Goal: Information Seeking & Learning: Learn about a topic

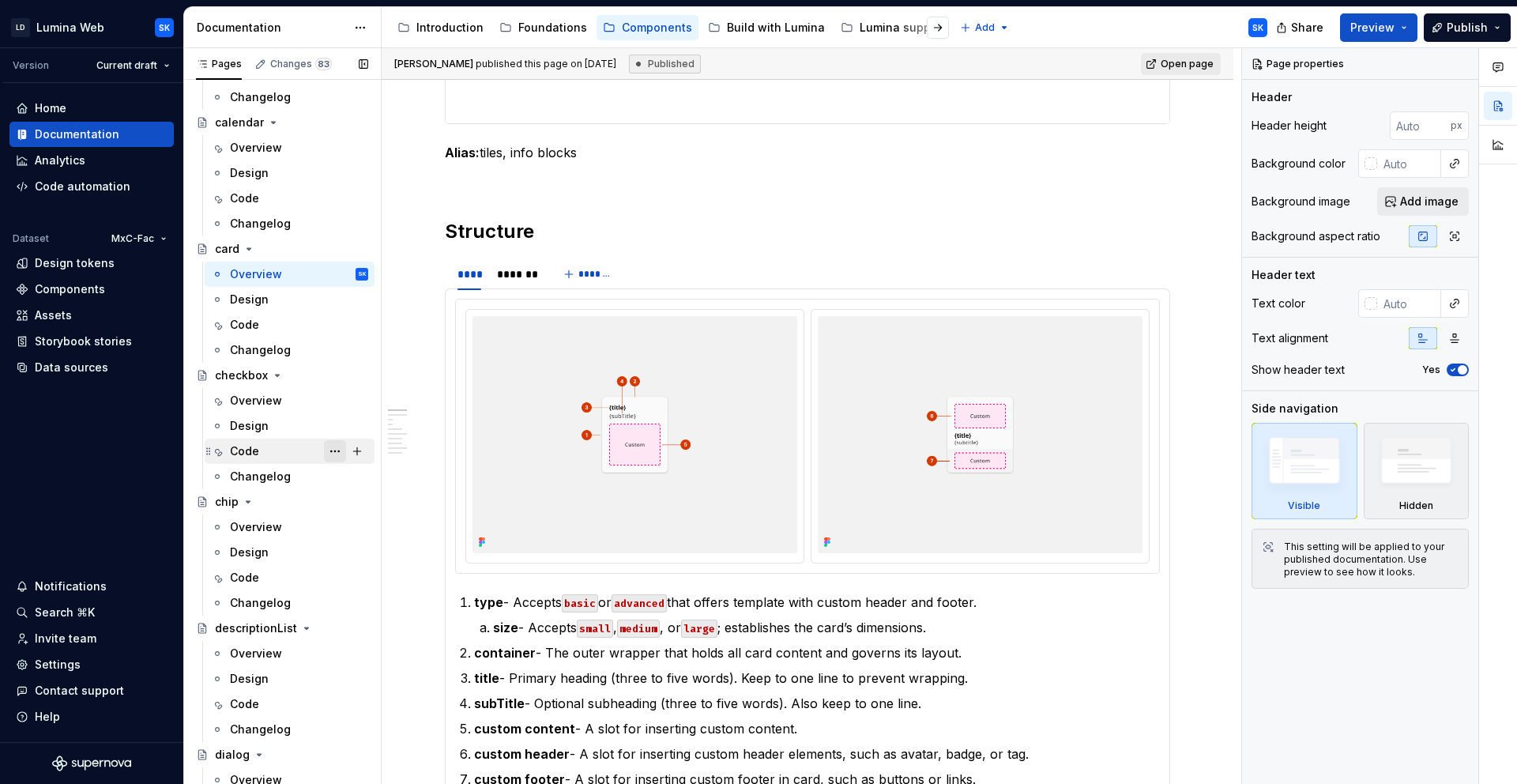
scroll to position [844, 0]
click at [305, 55] on div "Changes 83" at bounding box center [292, 63] width 90 height 22
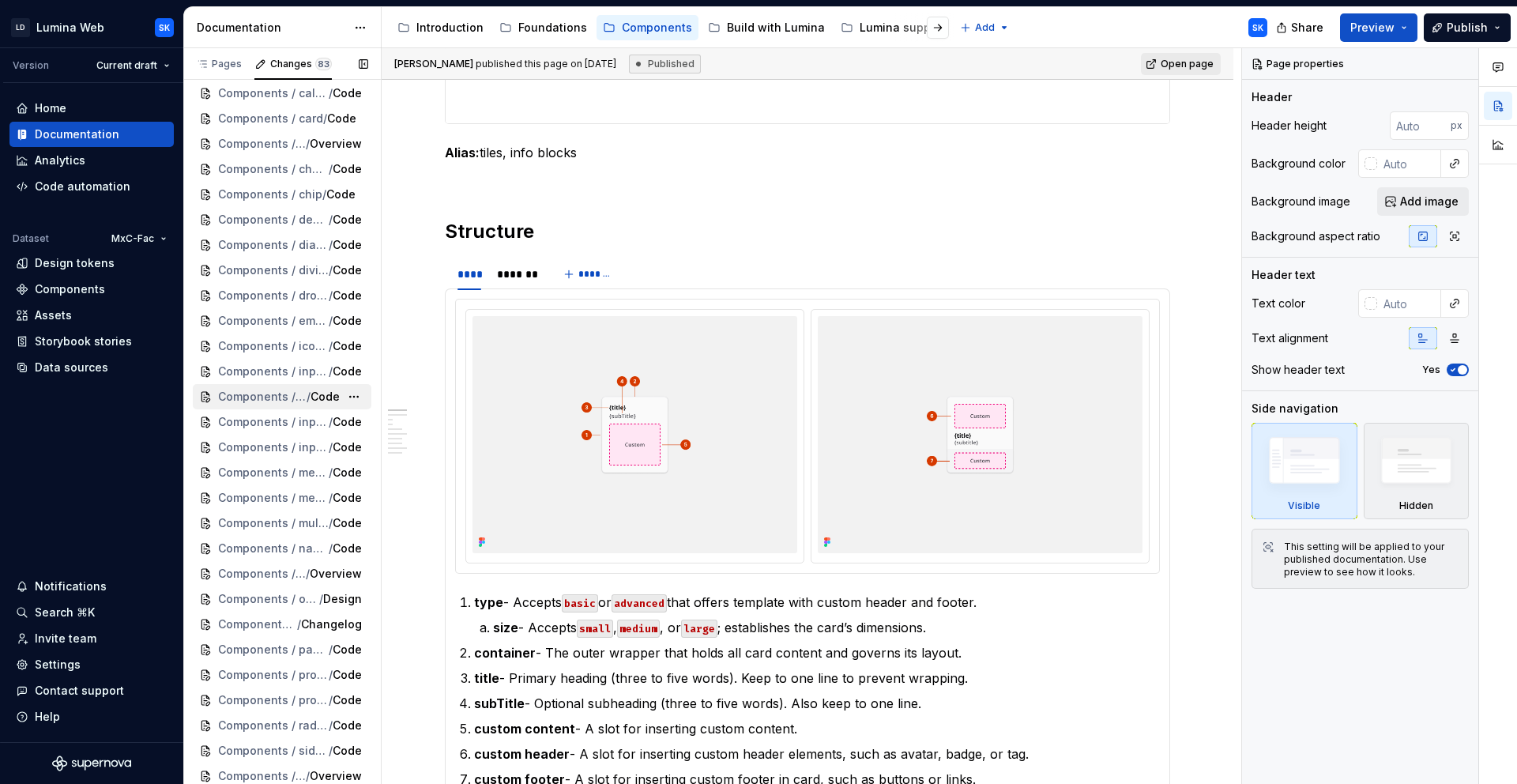
scroll to position [0, 0]
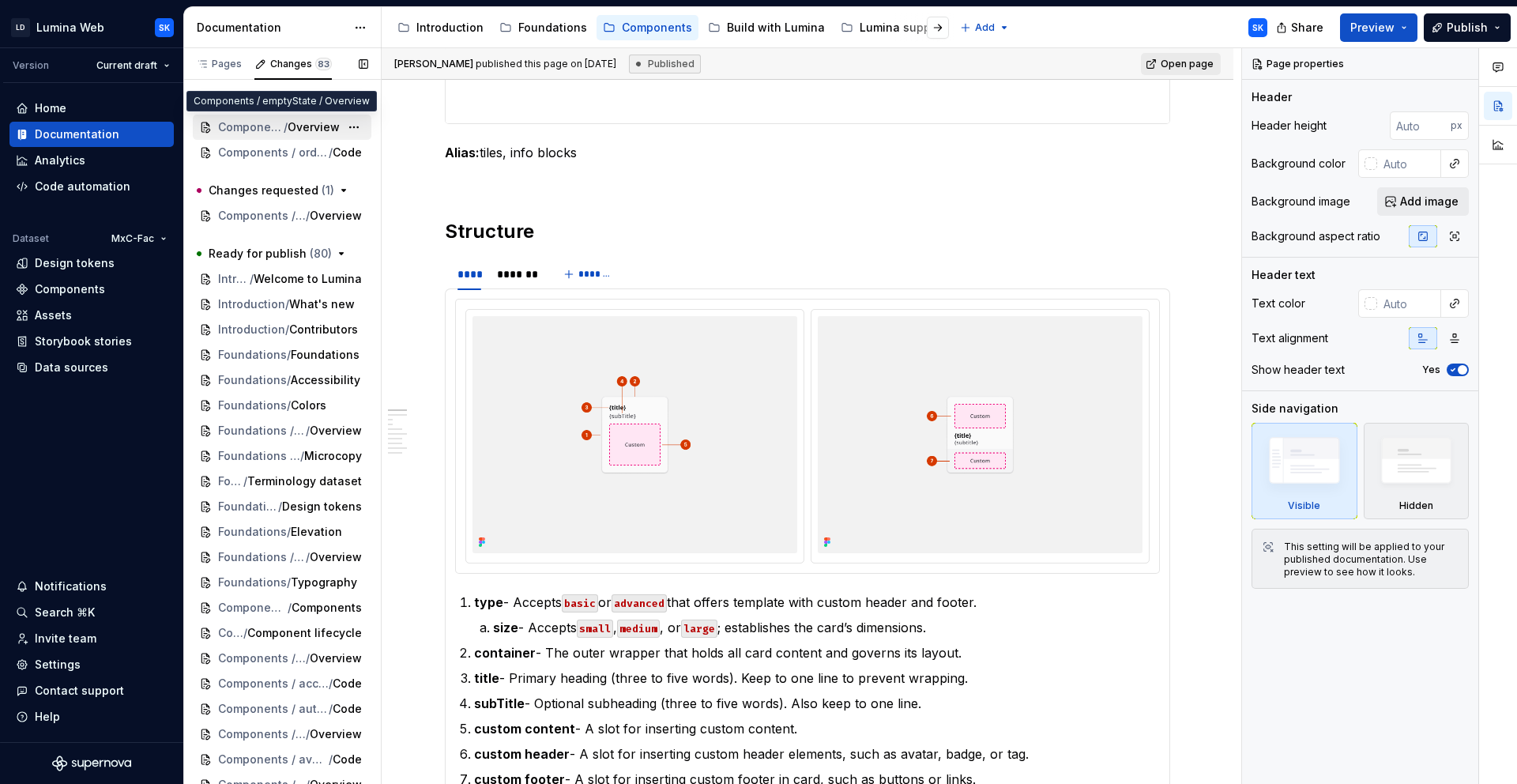
click at [284, 123] on span "/" at bounding box center [286, 127] width 4 height 16
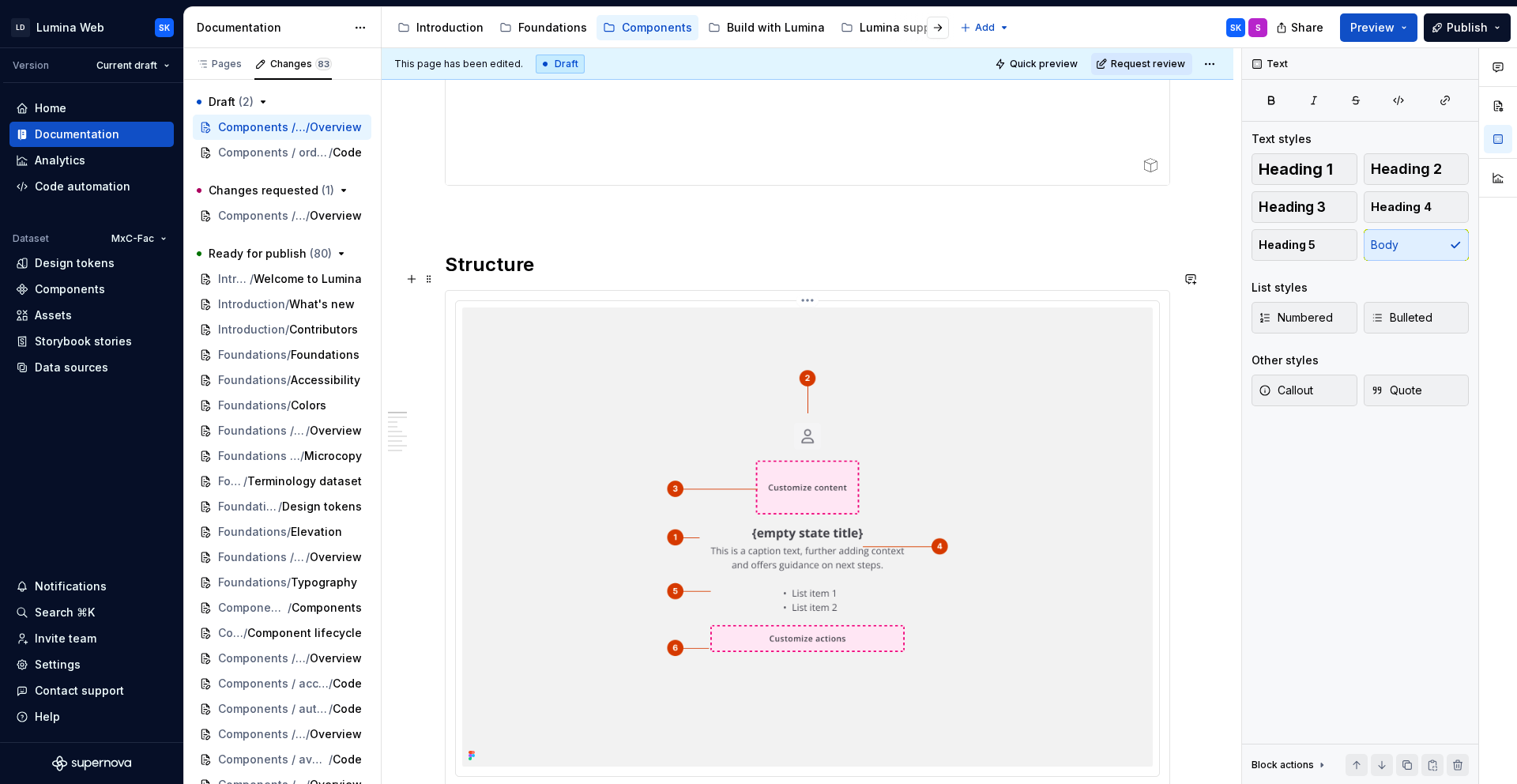
scroll to position [463, 0]
click at [576, 376] on img at bounding box center [808, 535] width 690 height 459
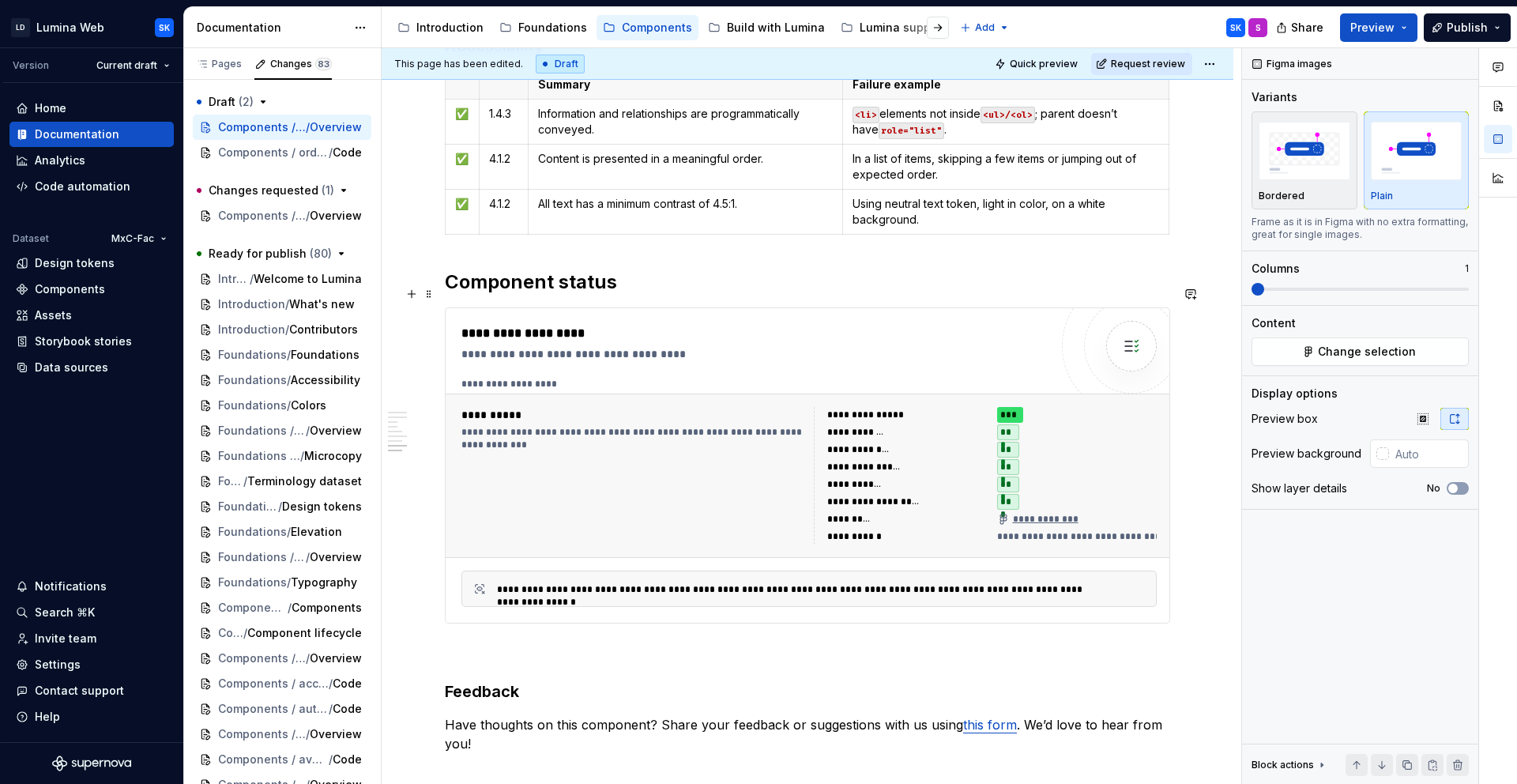
scroll to position [4029, 0]
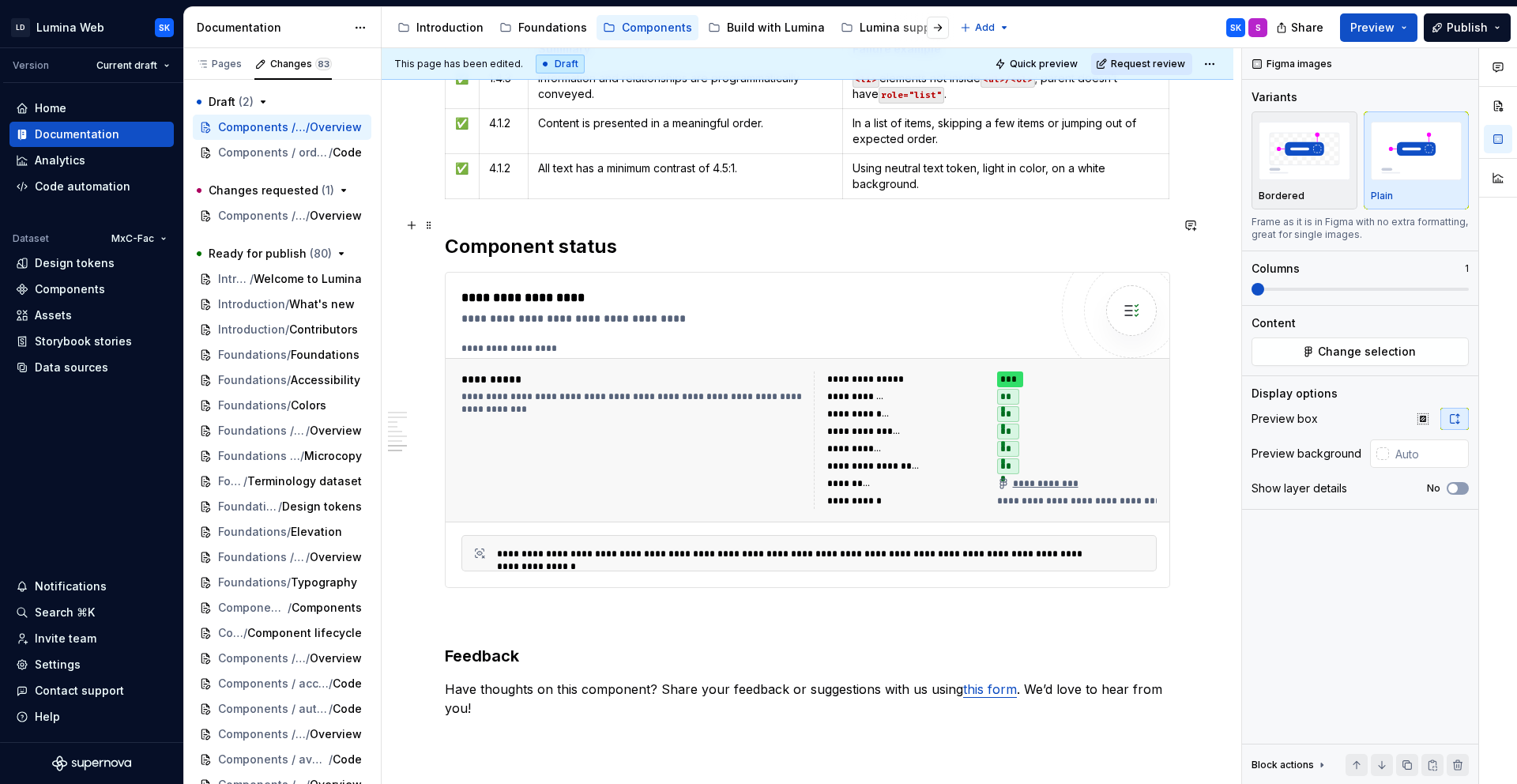
click at [470, 234] on h2 "Component status" at bounding box center [807, 246] width 725 height 26
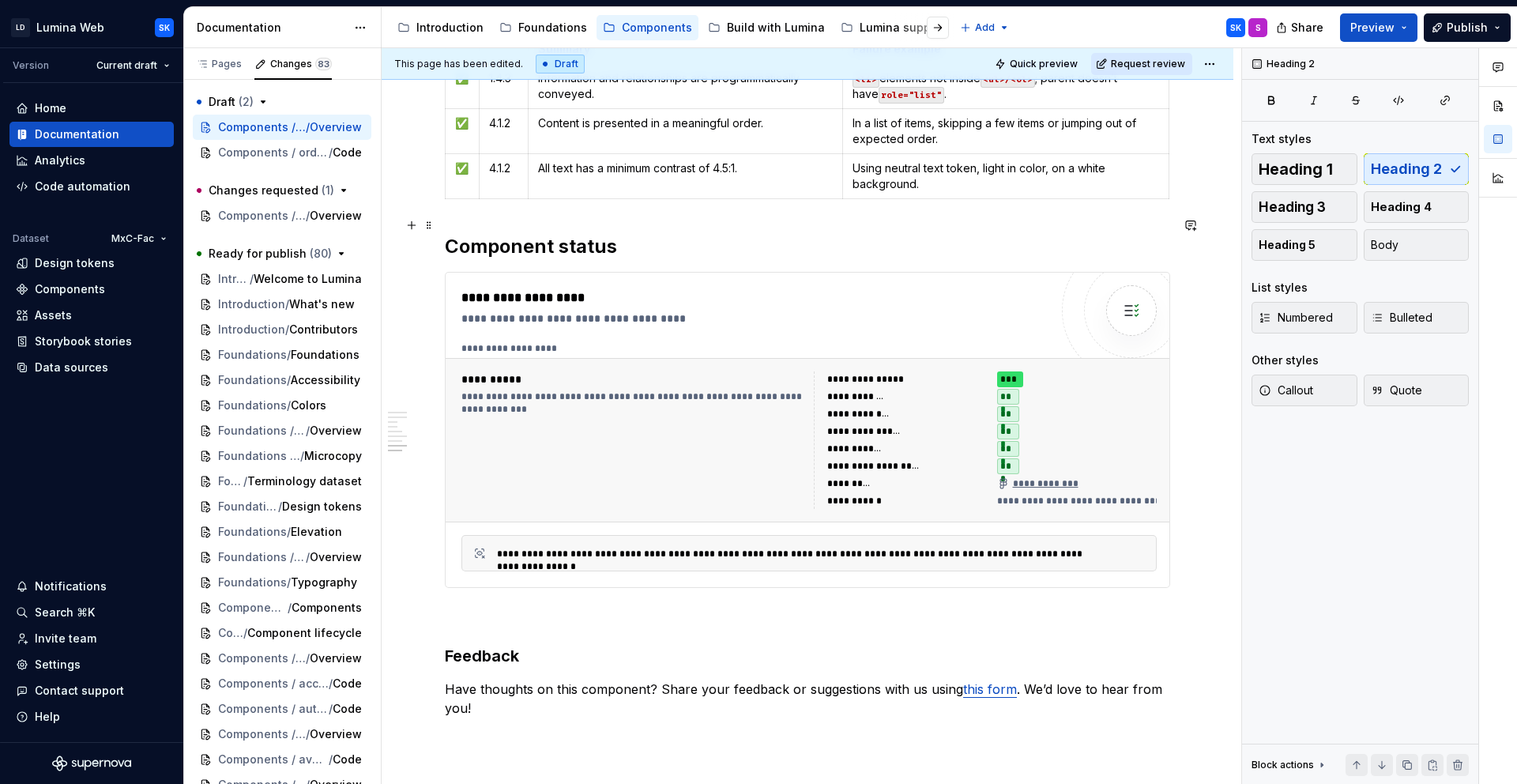
click at [448, 234] on h2 "Component status" at bounding box center [807, 246] width 725 height 26
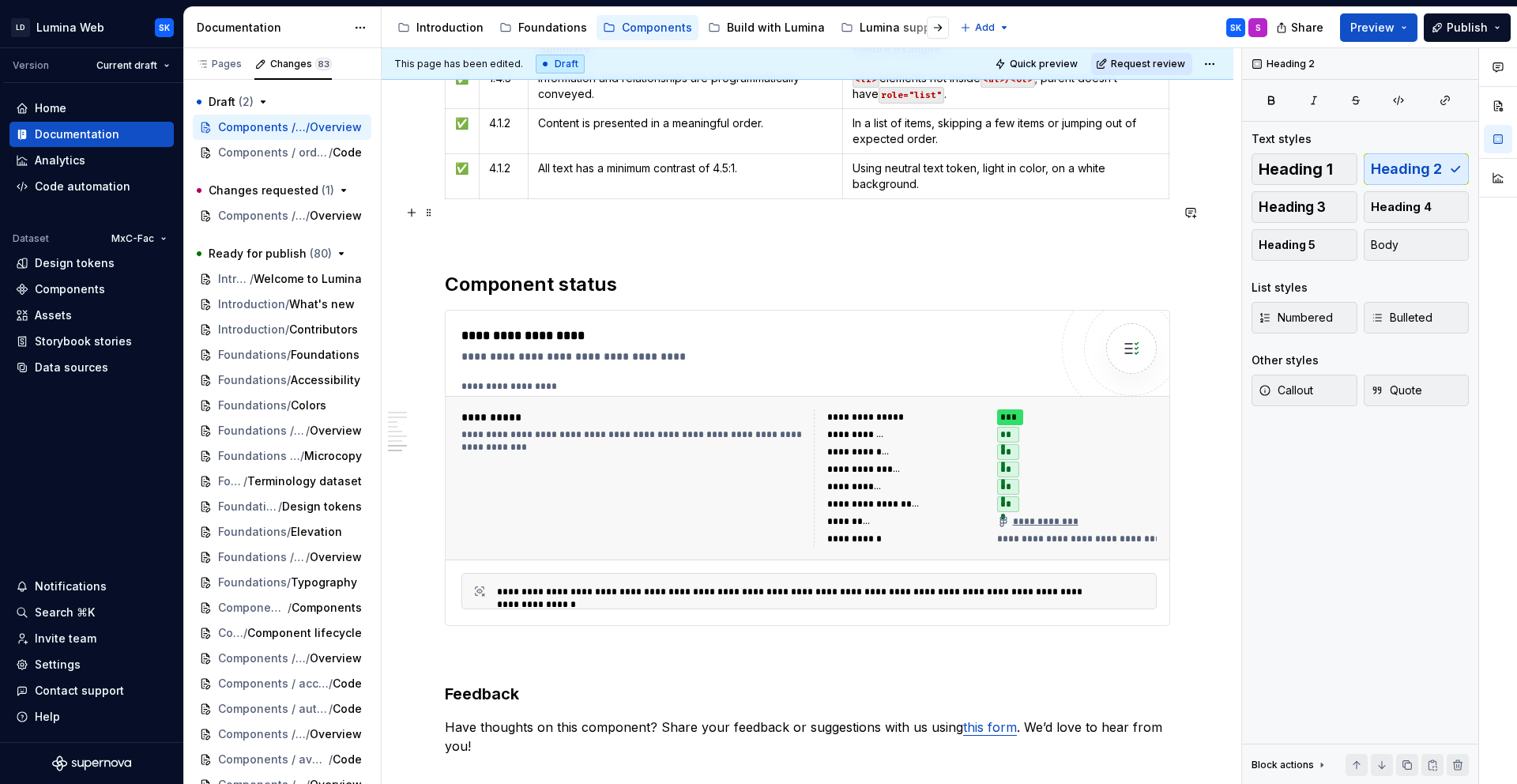
click at [492, 224] on p at bounding box center [807, 234] width 725 height 19
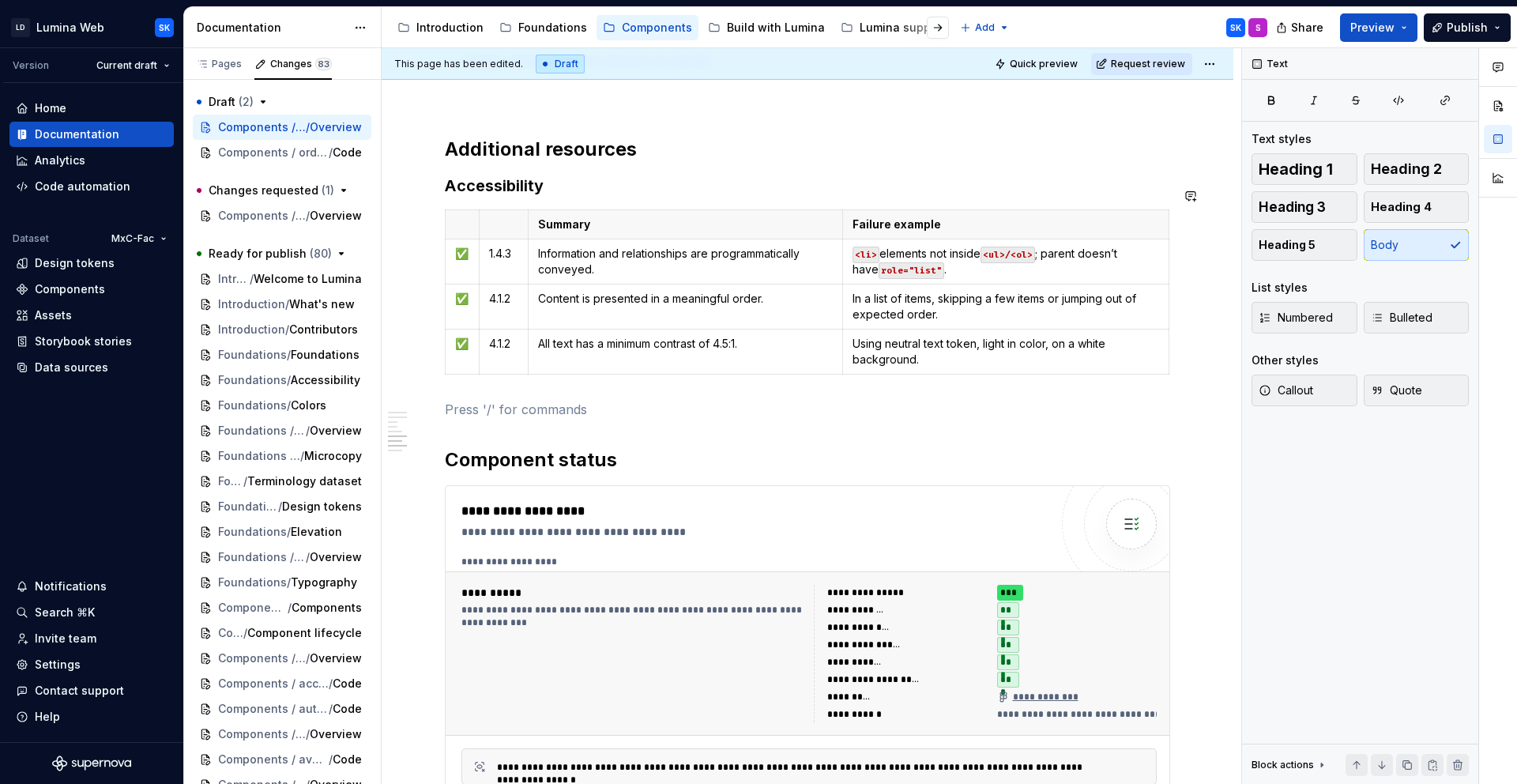
scroll to position [3955, 0]
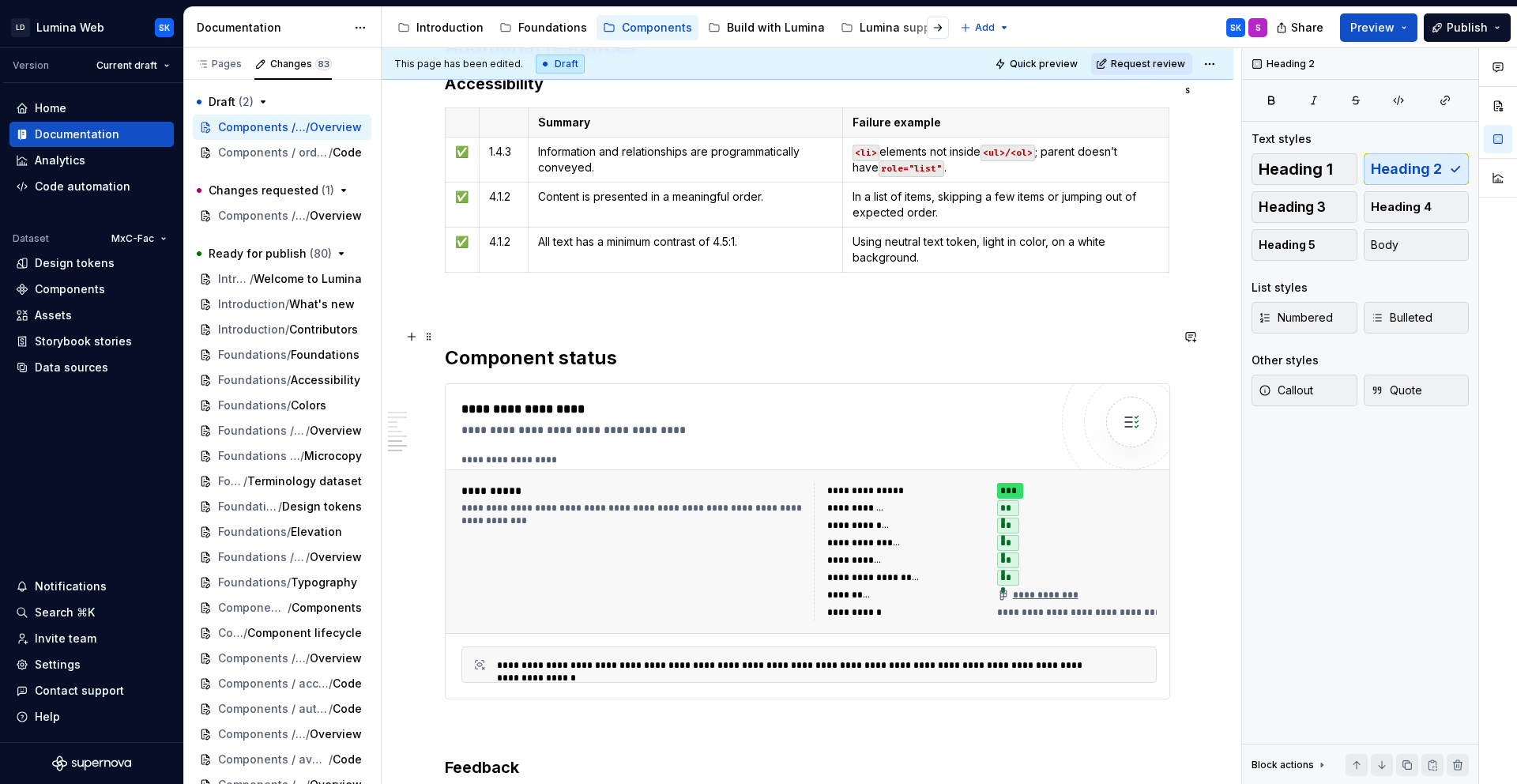
click at [450, 345] on h2 "Component status" at bounding box center [807, 357] width 725 height 26
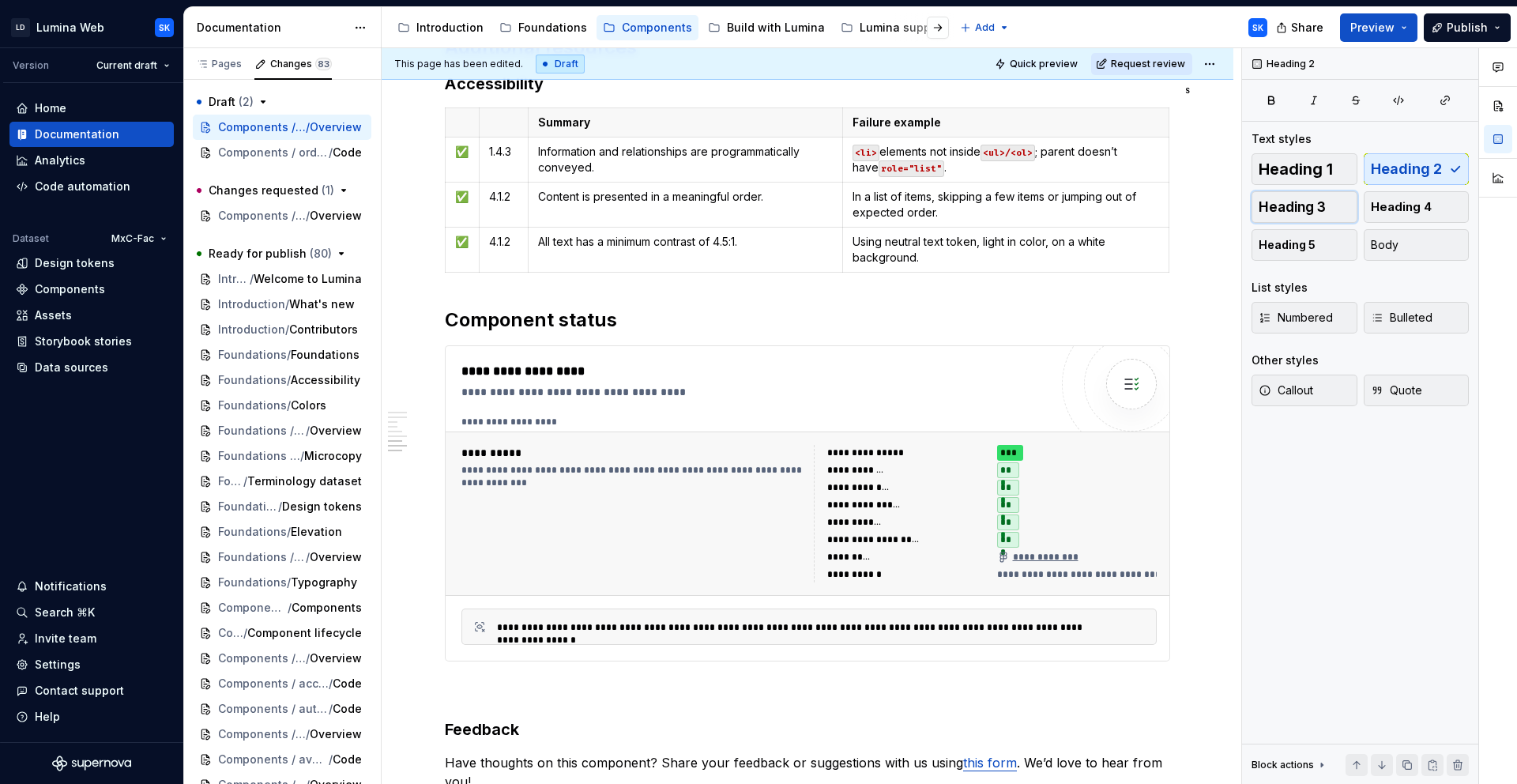
click at [1319, 213] on span "Heading 3" at bounding box center [1292, 207] width 67 height 16
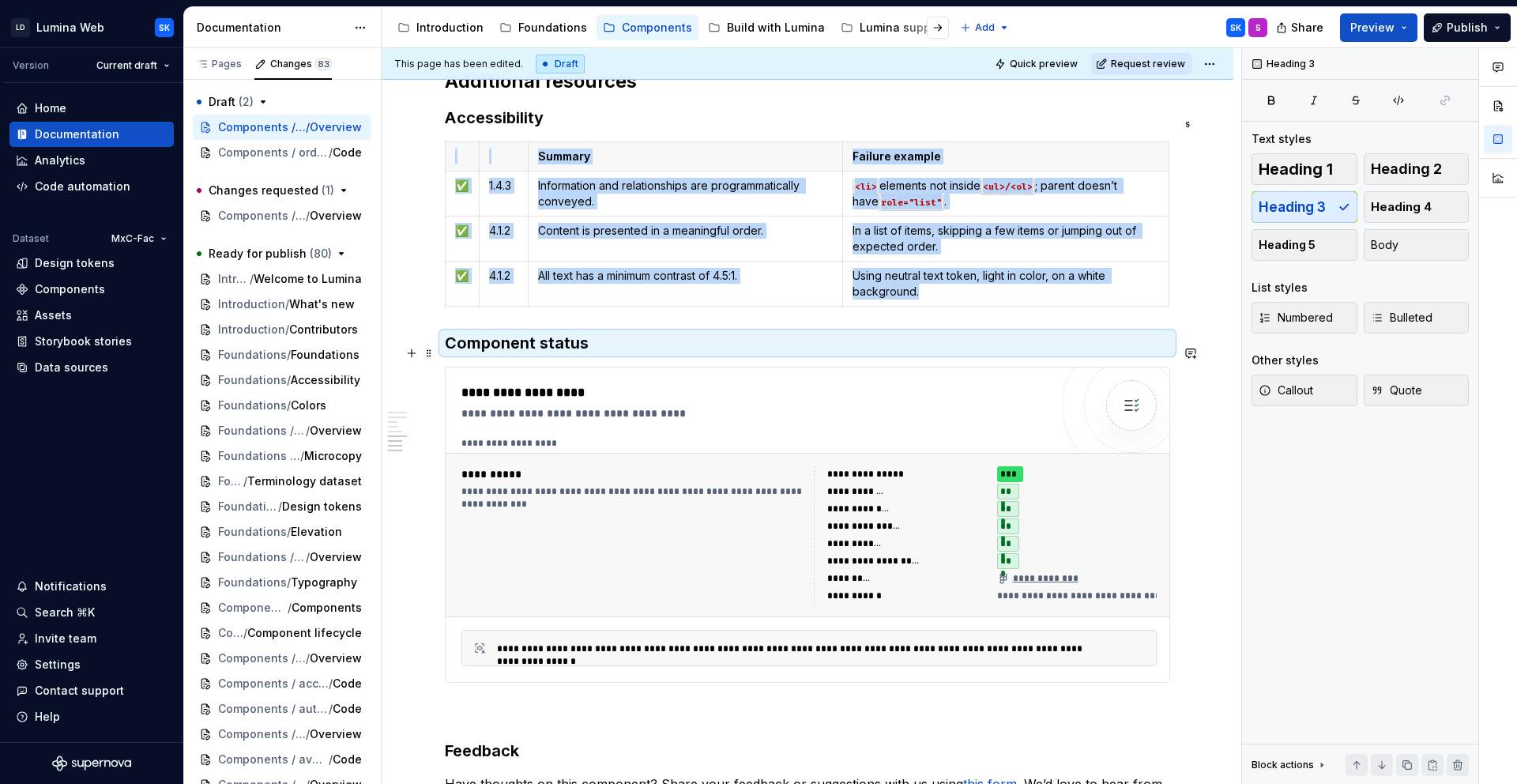
scroll to position [3633, 0]
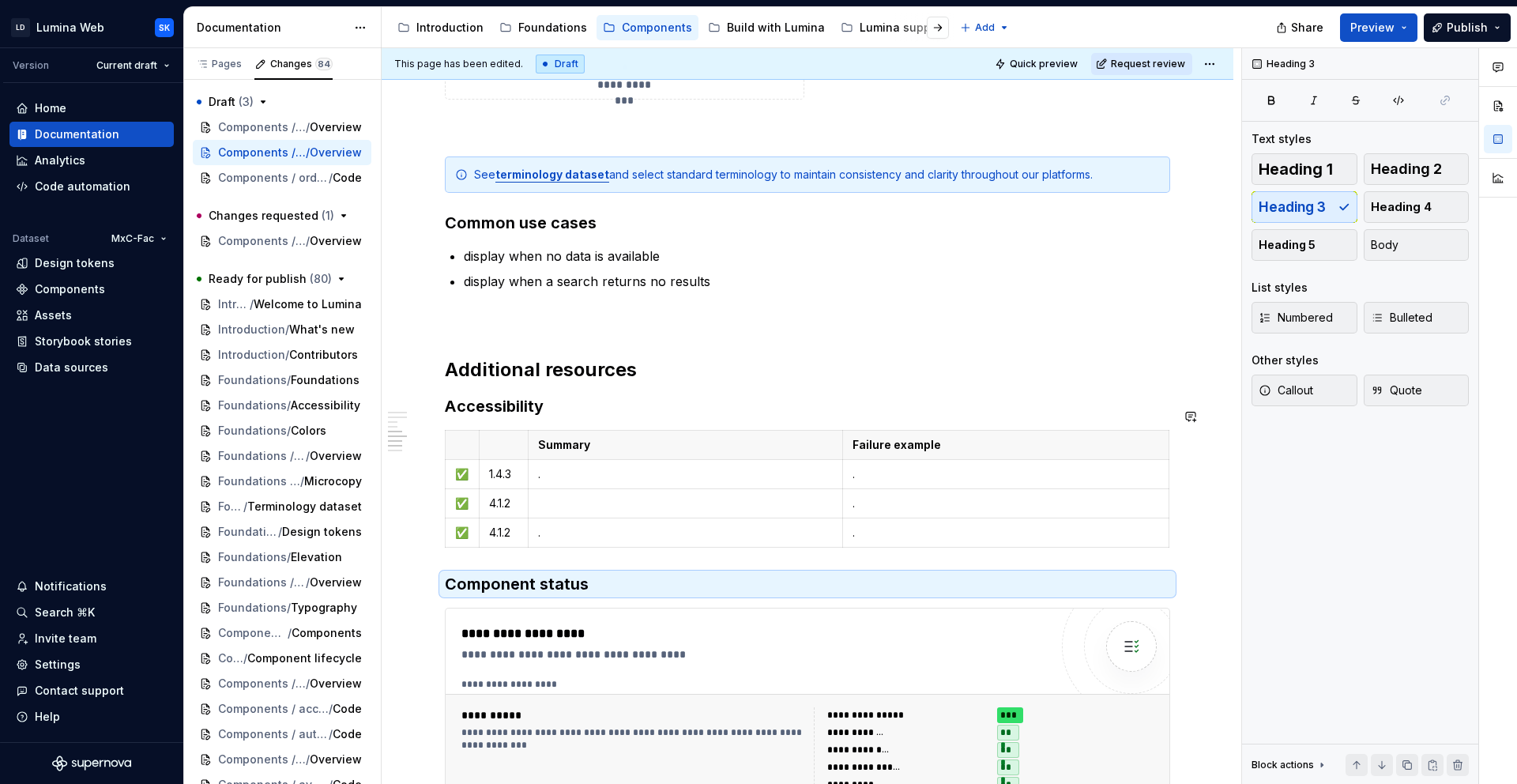
type textarea "*"
